Goal: Ask a question

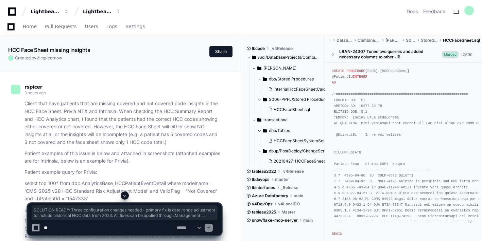
scroll to position [15098, 0]
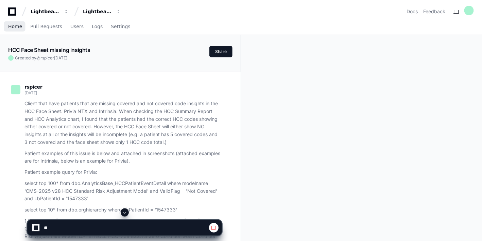
click at [15, 29] on span "Home" at bounding box center [15, 26] width 14 height 4
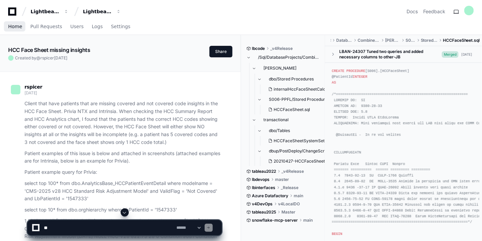
click at [14, 26] on span "Home" at bounding box center [15, 26] width 14 height 4
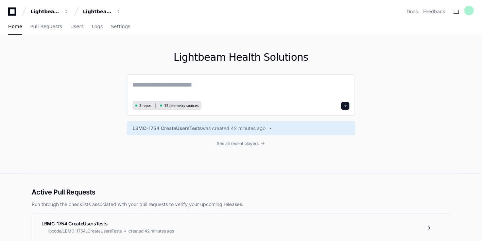
click at [183, 89] on textarea at bounding box center [241, 89] width 217 height 19
paste textarea "**********"
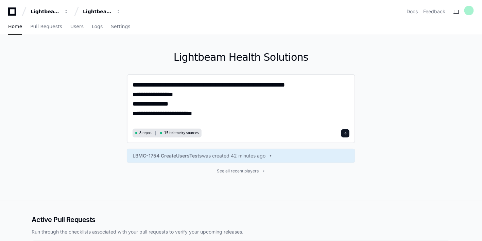
type textarea "**********"
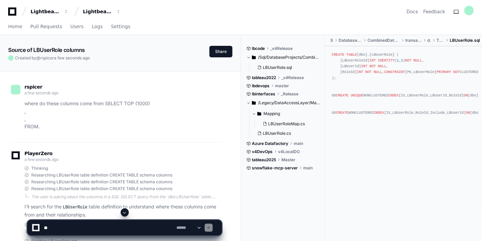
click at [123, 215] on span at bounding box center [124, 212] width 5 height 5
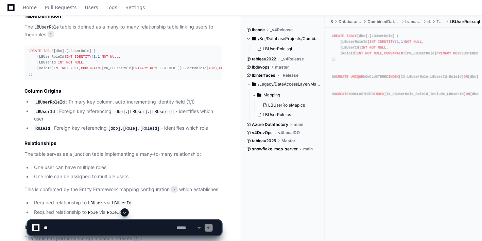
scroll to position [363, 0]
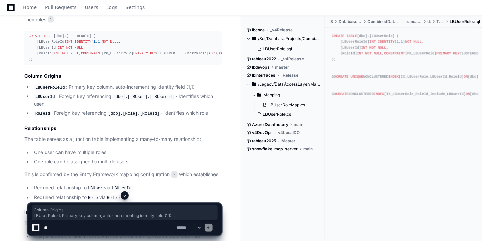
drag, startPoint x: 214, startPoint y: 124, endPoint x: 22, endPoint y: 91, distance: 195.0
click at [22, 90] on div "LBUserRole.sql 1 LBUserRoleMap.cs 2 Perfect! Now I have a complete understandin…" at bounding box center [116, 111] width 211 height 335
copy article "Column Origins LBUserRoleId : Primary key column, auto-incrementing identity fi…"
